Goal: Information Seeking & Learning: Learn about a topic

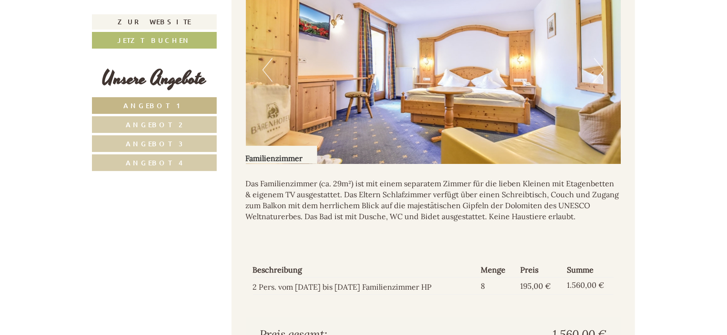
scroll to position [2445, 0]
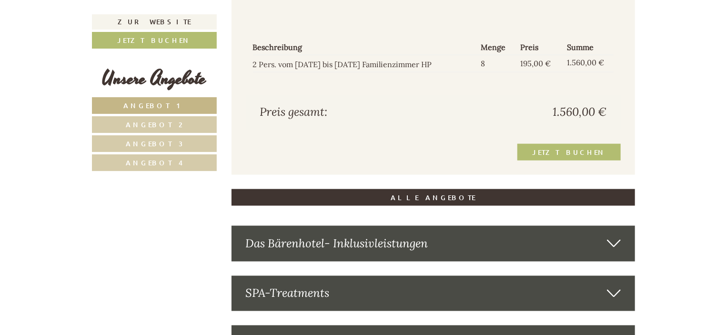
click at [454, 249] on div "Das Bärenhotel- Inklusivleistungen" at bounding box center [434, 243] width 404 height 35
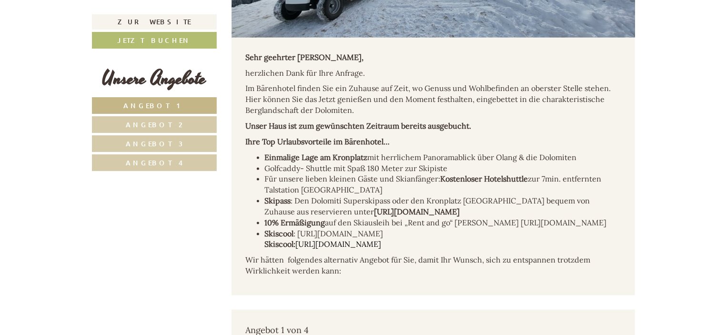
scroll to position [556, 0]
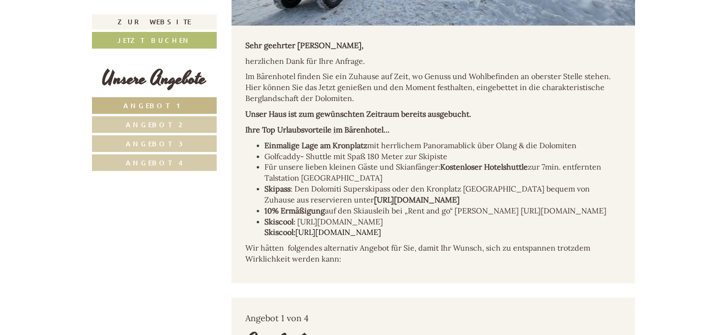
click at [191, 161] on link "Angebot 4" at bounding box center [154, 162] width 125 height 17
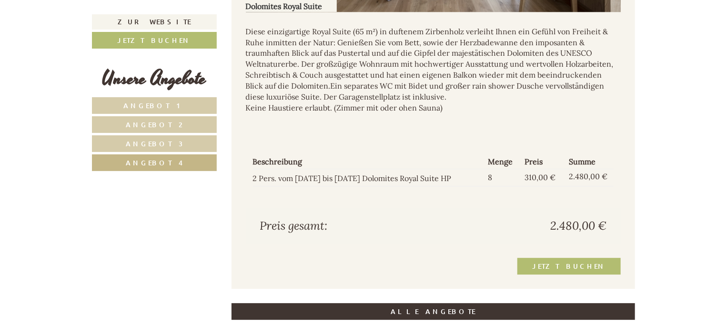
scroll to position [1076, 0]
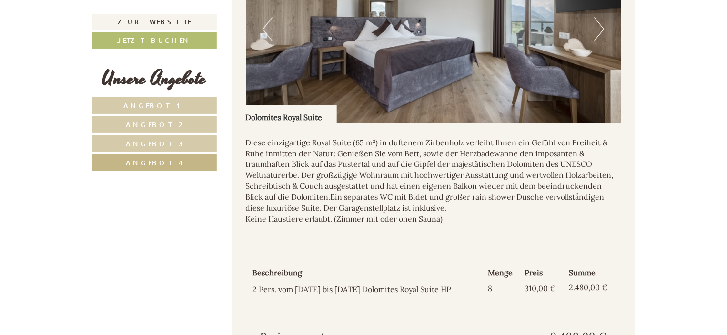
click at [179, 145] on link "Angebot 3" at bounding box center [154, 143] width 125 height 17
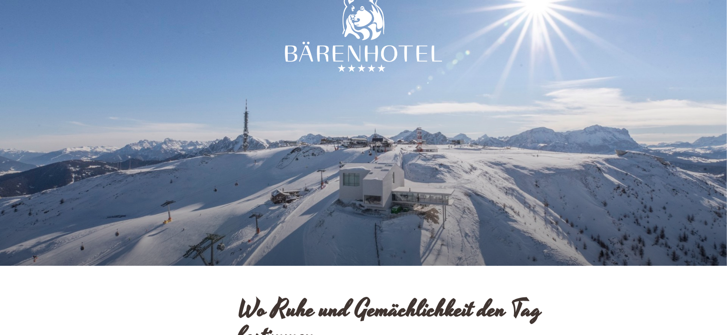
scroll to position [0, 0]
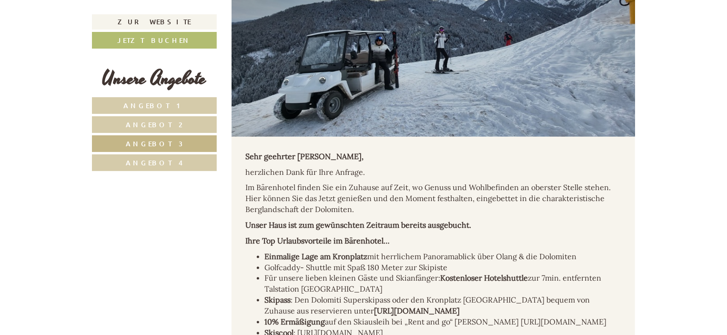
click at [177, 101] on link "Angebot 1" at bounding box center [154, 105] width 125 height 17
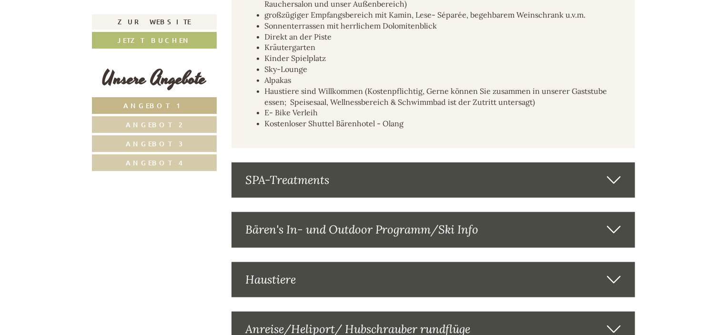
scroll to position [2188, 0]
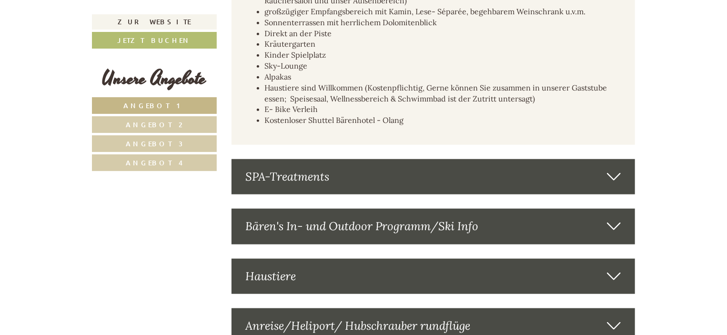
click at [354, 191] on div "SPA-Treatments" at bounding box center [434, 176] width 404 height 35
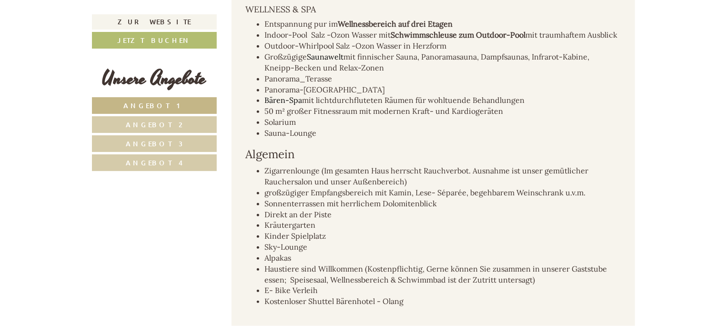
scroll to position [1966, 0]
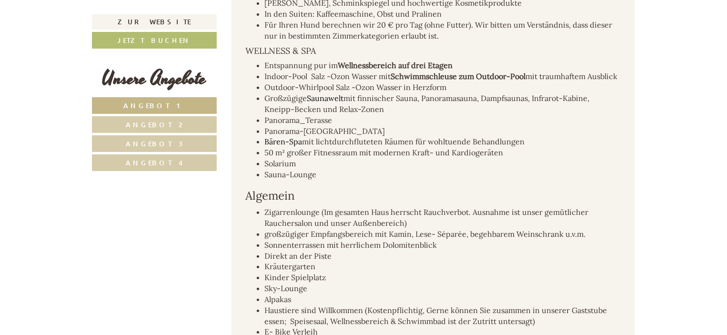
click at [180, 102] on link "Angebot 1" at bounding box center [154, 105] width 125 height 17
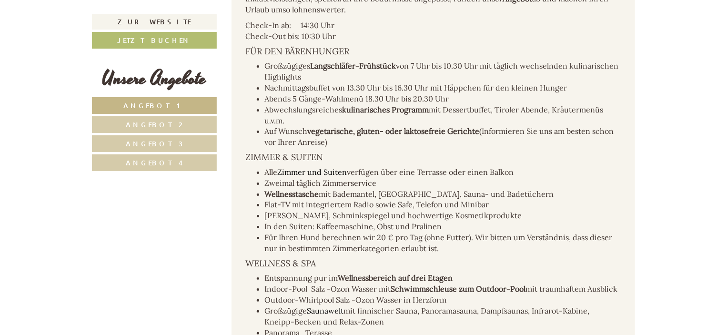
scroll to position [1890, 0]
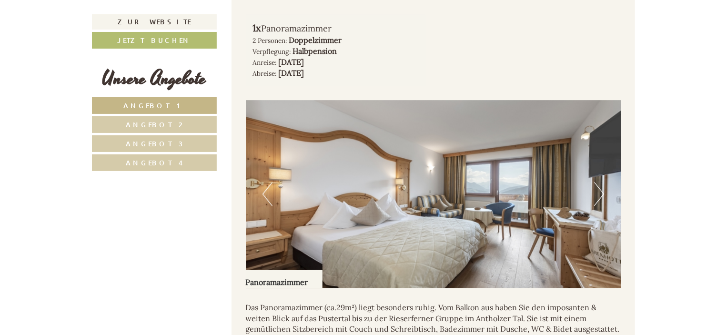
scroll to position [889, 0]
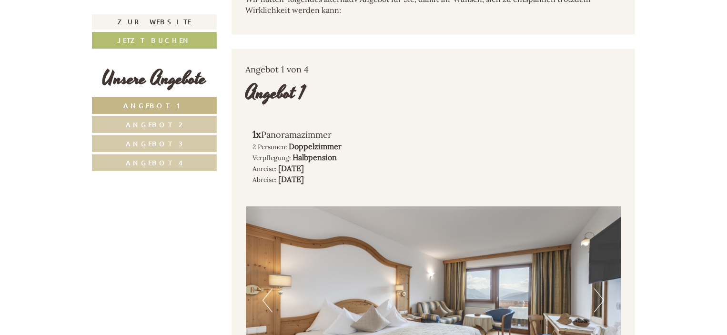
scroll to position [889, 0]
